Goal: Find specific page/section: Find specific page/section

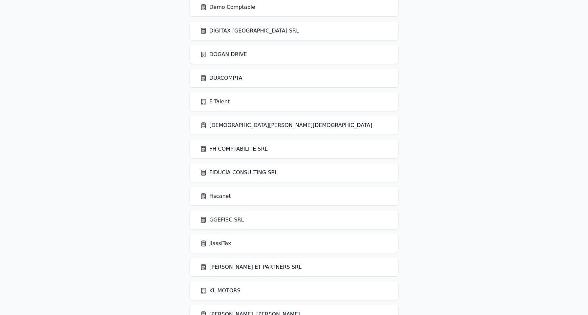
scroll to position [587, 0]
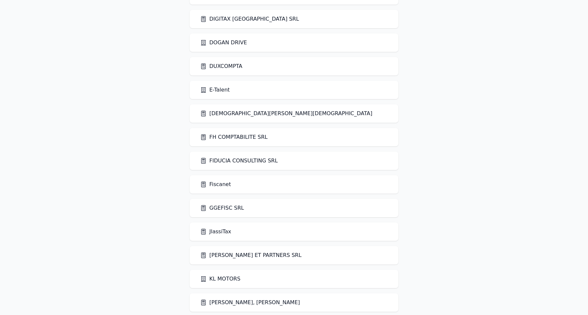
click at [218, 188] on link "Fiscanet" at bounding box center [215, 184] width 31 height 8
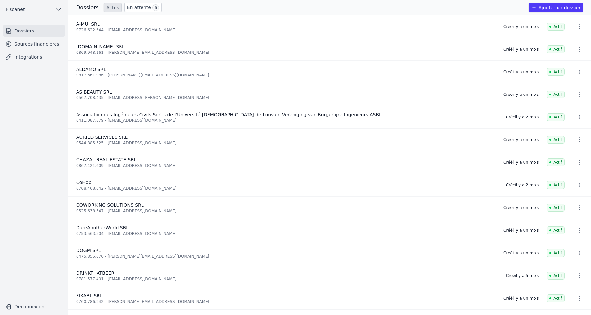
click at [26, 48] on link "Sources financières" at bounding box center [34, 44] width 63 height 12
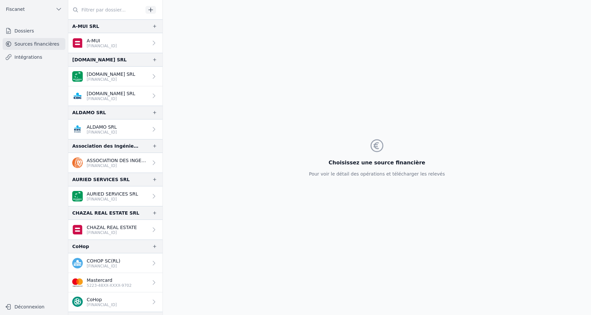
click at [108, 43] on p "A-MUI" at bounding box center [102, 40] width 30 height 7
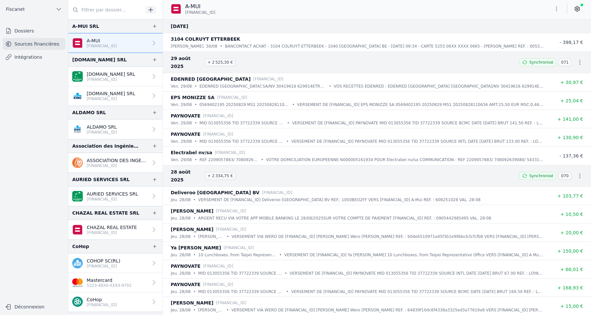
click at [243, 57] on h3 "29 août 2025 + 2 525,30 €" at bounding box center [341, 62] width 341 height 16
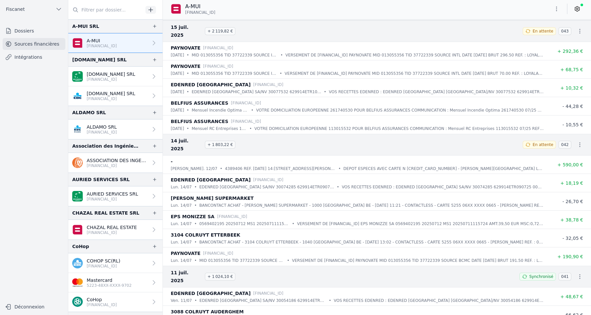
scroll to position [3032, 0]
